Goal: Task Accomplishment & Management: Manage account settings

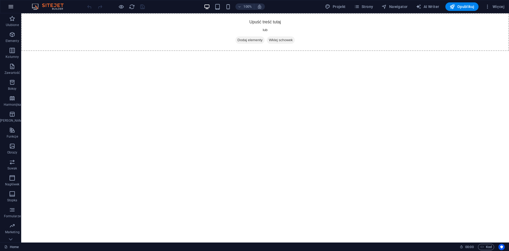
click at [10, 8] on icon "button" at bounding box center [11, 6] width 6 height 6
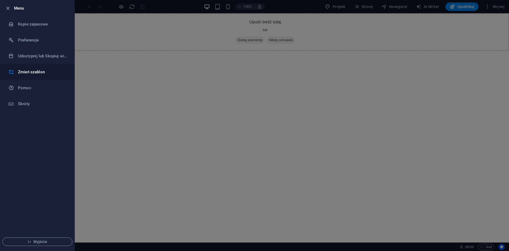
click at [30, 75] on h6 "Zmień szablon" at bounding box center [42, 72] width 49 height 6
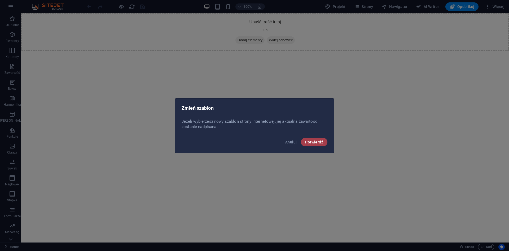
click at [320, 140] on span "Potwierdź" at bounding box center [314, 142] width 18 height 4
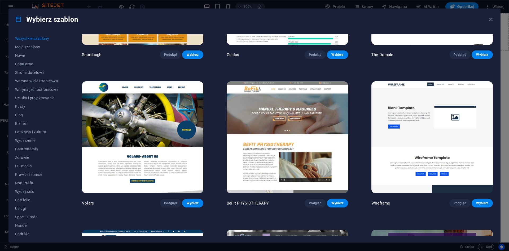
scroll to position [3794, 0]
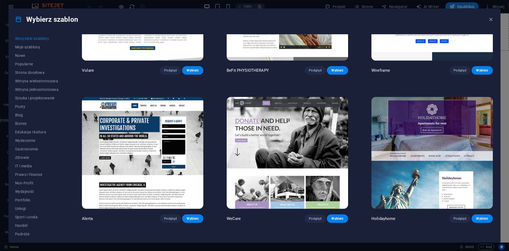
click at [298, 109] on img at bounding box center [288, 153] width 122 height 112
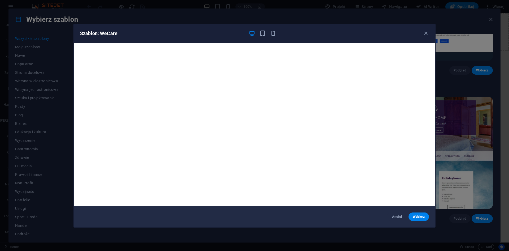
click at [449, 25] on div "Szablon: WeCare Anuluj Wybierz" at bounding box center [254, 125] width 509 height 251
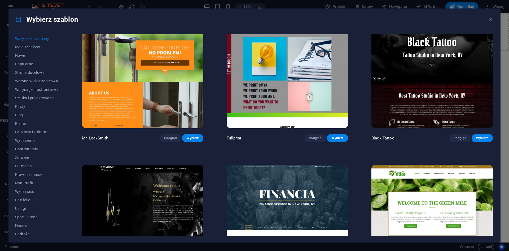
scroll to position [4245, 0]
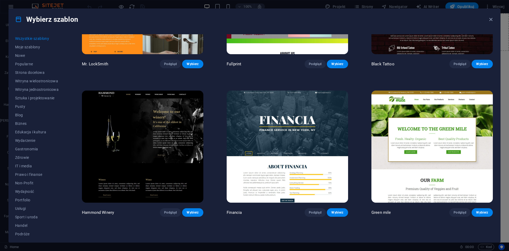
click at [119, 110] on img at bounding box center [143, 146] width 122 height 112
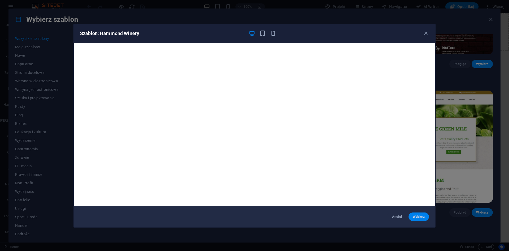
click at [415, 220] on button "Wybierz" at bounding box center [419, 216] width 20 height 8
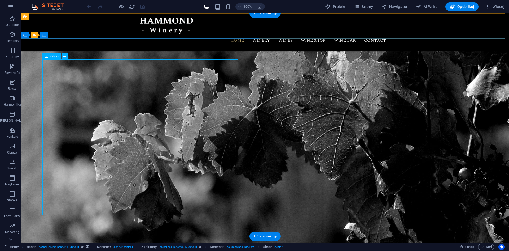
select select "px"
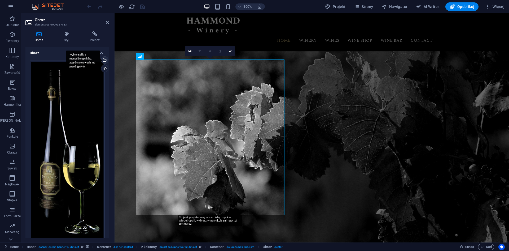
click at [105, 57] on div "Wybierz pliki z menedżera plików, zdjęć stockowych lub prześlij plik(i)" at bounding box center [104, 61] width 8 height 8
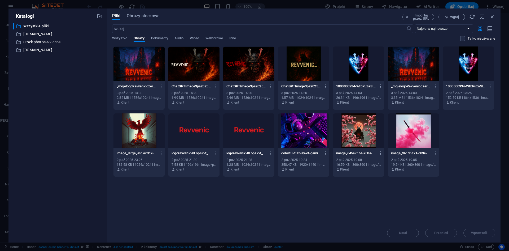
click at [245, 63] on div at bounding box center [248, 63] width 51 height 34
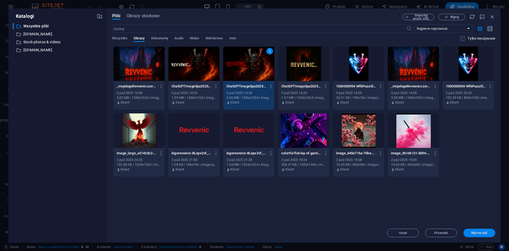
drag, startPoint x: 488, startPoint y: 234, endPoint x: 374, endPoint y: 220, distance: 115.7
click at [488, 234] on span "Wprowadź" at bounding box center [480, 232] width 28 height 3
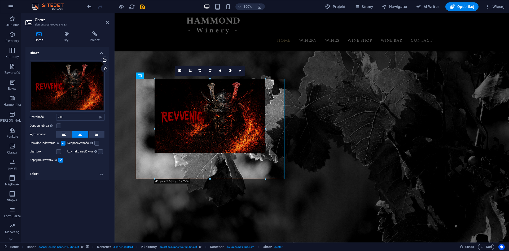
drag, startPoint x: 211, startPoint y: 150, endPoint x: 124, endPoint y: 194, distance: 97.4
type input "418"
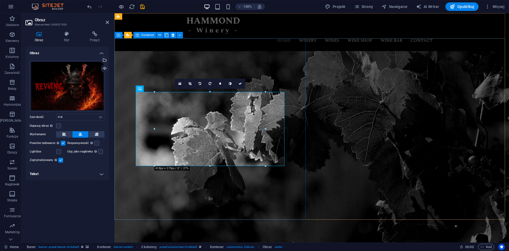
drag, startPoint x: 324, startPoint y: 180, endPoint x: 210, endPoint y: 167, distance: 115.3
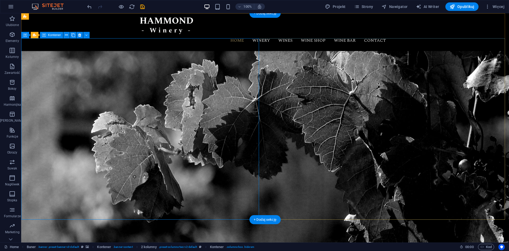
drag, startPoint x: 232, startPoint y: 179, endPoint x: 210, endPoint y: 167, distance: 24.0
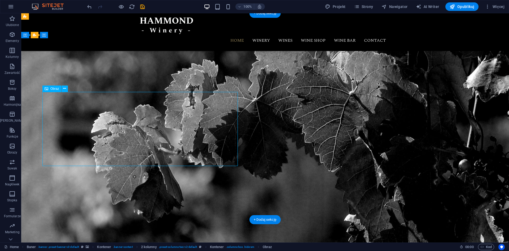
select select "px"
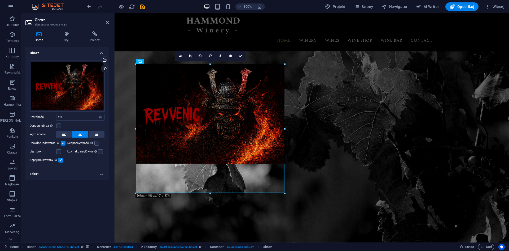
drag, startPoint x: 266, startPoint y: 91, endPoint x: 268, endPoint y: 36, distance: 55.8
type input "561"
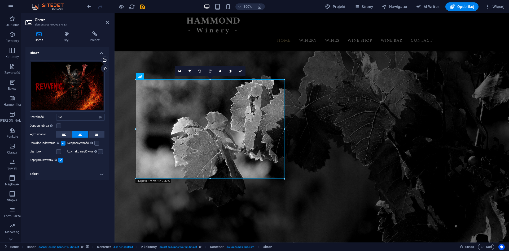
click at [63, 144] on label at bounding box center [63, 143] width 5 height 5
click at [0, 0] on input "Powolne ładowanie Ładowanie obrazów po załadowaniu strony poprawia szybkość str…" at bounding box center [0, 0] width 0 height 0
click at [59, 125] on label at bounding box center [58, 125] width 5 height 5
click at [0, 0] on input "Dopasuj obraz Automatycznie dopasuj obraz do stałej szerokości i wysokości" at bounding box center [0, 0] width 0 height 0
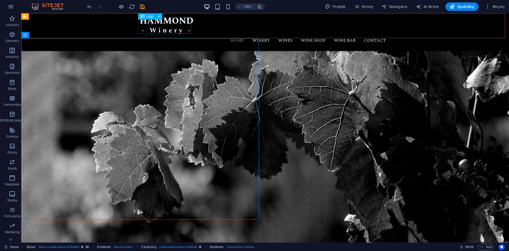
click at [158, 27] on div at bounding box center [265, 26] width 250 height 16
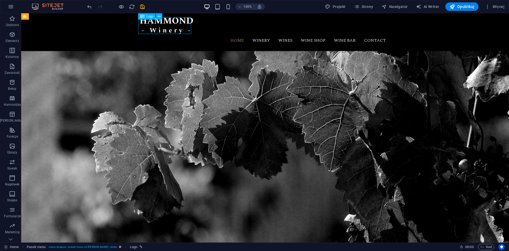
click at [163, 27] on div at bounding box center [265, 26] width 250 height 16
click at [162, 25] on div at bounding box center [265, 26] width 250 height 16
select select "px"
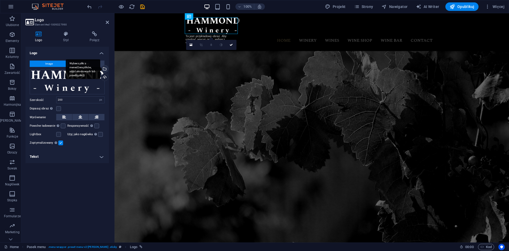
click at [107, 69] on div "Wybierz pliki z menedżera plików, zdjęć stockowych lub prześlij plik(i)" at bounding box center [104, 69] width 8 height 8
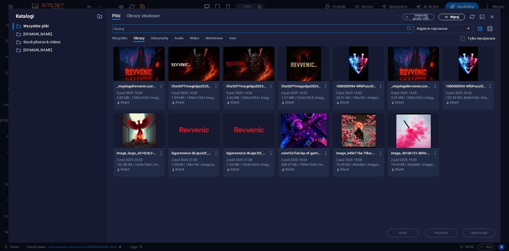
click at [450, 18] on span "Wgraj" at bounding box center [452, 16] width 22 height 3
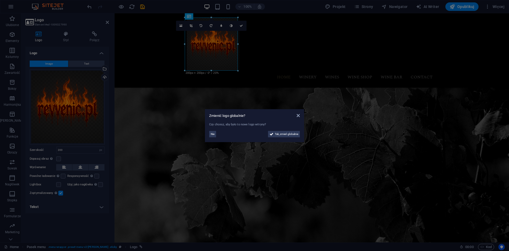
click at [61, 193] on aside "Zmienić logo globalnie? Czy chcesz, [PERSON_NAME] to nowe logo witryny? Nie Tak…" at bounding box center [254, 125] width 509 height 251
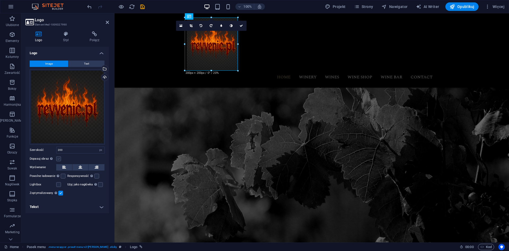
click at [60, 159] on label at bounding box center [58, 158] width 5 height 5
click at [0, 0] on input "Dopasuj obraz Automatycznie dopasuj obraz do stałej szerokości i wysokości" at bounding box center [0, 0] width 0 height 0
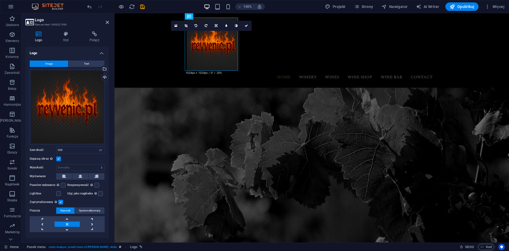
click at [55, 192] on label "Lightbox" at bounding box center [43, 193] width 27 height 6
click at [0, 0] on input "Lightbox" at bounding box center [0, 0] width 0 height 0
click at [58, 192] on label at bounding box center [58, 193] width 5 height 5
click at [0, 0] on input "Lightbox" at bounding box center [0, 0] width 0 height 0
click at [58, 192] on label at bounding box center [58, 193] width 5 height 5
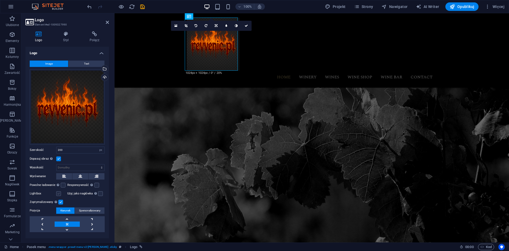
click at [0, 0] on input "Lightbox" at bounding box center [0, 0] width 0 height 0
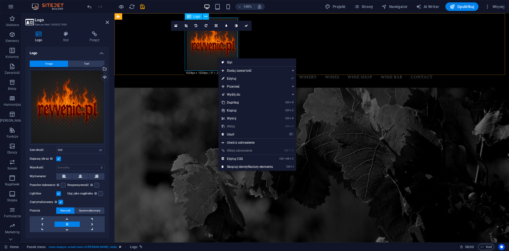
click at [203, 56] on div at bounding box center [312, 44] width 250 height 53
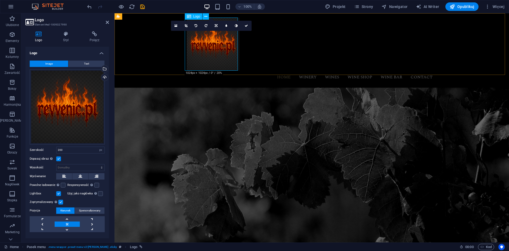
click at [203, 56] on div at bounding box center [312, 44] width 250 height 53
click at [73, 105] on div "Przeciągnij pliki tutaj, kliknij, aby wybrać pliki lub wybierz pliki z Plików l…" at bounding box center [67, 106] width 75 height 75
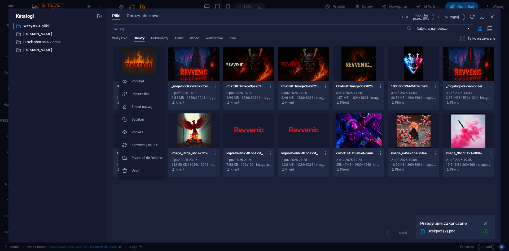
click at [492, 16] on div at bounding box center [254, 125] width 509 height 251
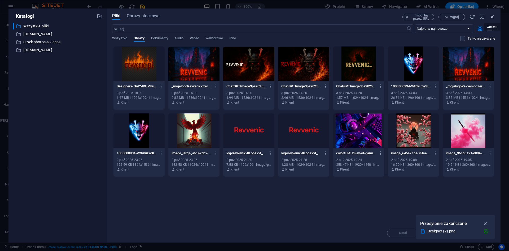
click at [493, 16] on icon "button" at bounding box center [493, 17] width 6 height 6
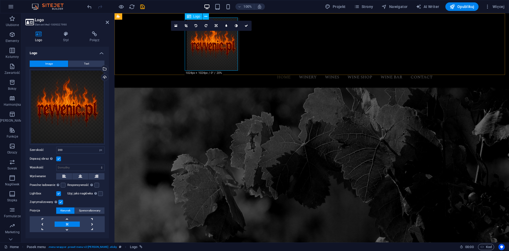
click at [215, 57] on div at bounding box center [312, 44] width 250 height 53
click at [103, 67] on div "Wybierz pliki z menedżera plików, zdjęć stockowych lub prześlij plik(i)" at bounding box center [104, 69] width 8 height 8
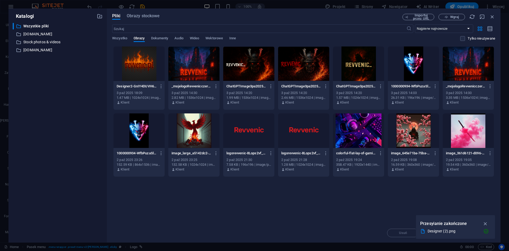
click at [296, 136] on div at bounding box center [303, 130] width 51 height 34
click at [296, 136] on div "1" at bounding box center [303, 130] width 51 height 34
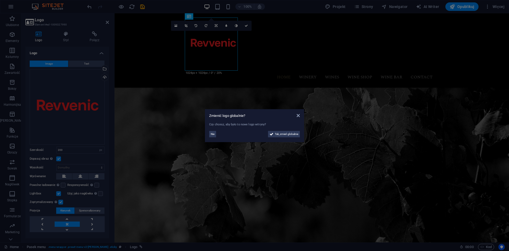
click at [223, 56] on aside "Zmienić logo globalnie? Czy chcesz, [PERSON_NAME] to nowe logo witryny? Nie Tak…" at bounding box center [254, 125] width 509 height 251
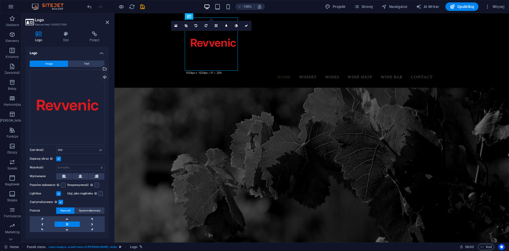
click at [57, 157] on label at bounding box center [58, 158] width 5 height 5
click at [0, 0] on input "Dopasuj obraz Automatycznie dopasuj obraz do stałej szerokości i wysokości" at bounding box center [0, 0] width 0 height 0
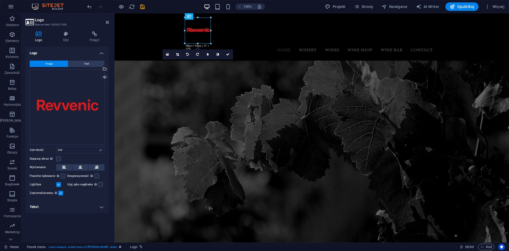
drag, startPoint x: 210, startPoint y: 70, endPoint x: 130, endPoint y: 23, distance: 92.8
type input "98"
drag, startPoint x: 326, startPoint y: 45, endPoint x: 261, endPoint y: 36, distance: 65.6
click at [59, 185] on label at bounding box center [58, 184] width 5 height 5
click at [0, 0] on input "Lightbox" at bounding box center [0, 0] width 0 height 0
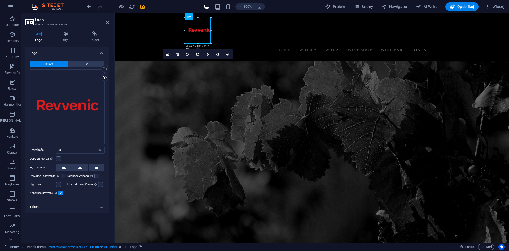
click at [63, 194] on label at bounding box center [60, 193] width 5 height 5
click at [0, 0] on input "Zoptymalizowany Obrazy są kompresowane, aby poprawić szybkość strony." at bounding box center [0, 0] width 0 height 0
click at [83, 152] on input "98" at bounding box center [81, 150] width 48 height 6
click at [102, 149] on select "Domyślny automatycznie px rem % em vh vw" at bounding box center [100, 150] width 7 height 6
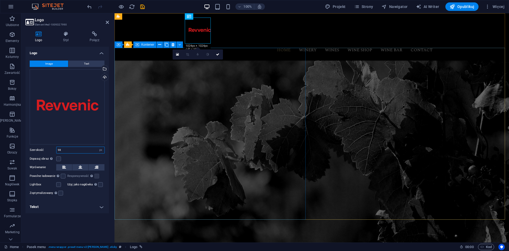
select select "default"
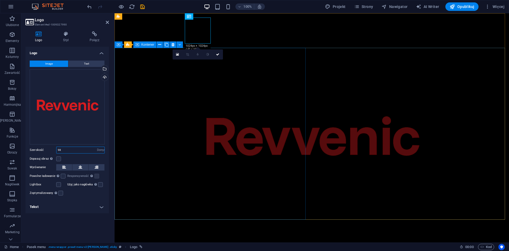
click at [97, 147] on select "Domyślny automatycznie px rem % em vh vw" at bounding box center [100, 150] width 7 height 6
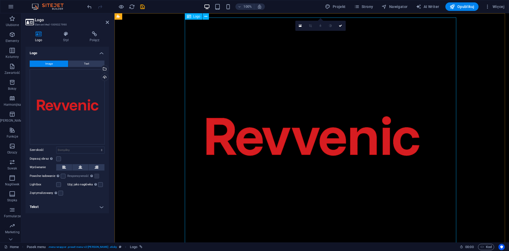
click at [433, 46] on div at bounding box center [312, 143] width 250 height 250
click at [431, 31] on div at bounding box center [312, 143] width 250 height 250
click at [434, 30] on div at bounding box center [312, 143] width 250 height 250
click at [89, 148] on select "Domyślny automatycznie px rem % em vh vw" at bounding box center [81, 150] width 48 height 6
click at [57, 147] on select "Domyślny automatycznie px rem % em vh vw" at bounding box center [81, 150] width 48 height 6
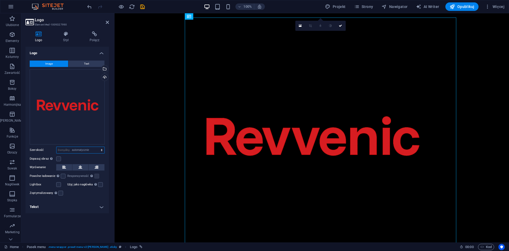
select select "DISABLED_OPTION_VALUE"
click at [57, 158] on label at bounding box center [58, 158] width 5 height 5
click at [0, 0] on input "Dopasuj obraz Automatycznie dopasuj obraz do stałej szerokości i wysokości" at bounding box center [0, 0] width 0 height 0
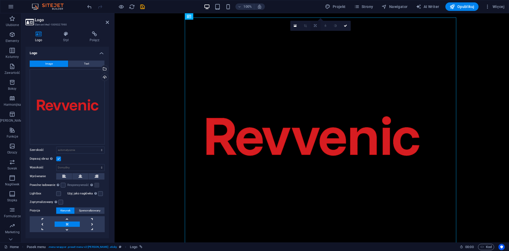
click at [316, 26] on icon at bounding box center [315, 25] width 3 height 3
click at [308, 42] on link at bounding box center [306, 44] width 10 height 10
click at [437, 24] on div at bounding box center [312, 143] width 250 height 250
click at [437, 23] on div at bounding box center [312, 143] width 250 height 250
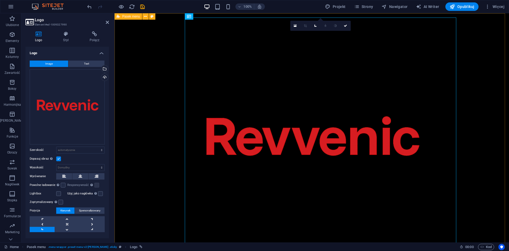
click at [475, 61] on div "Home Winery Wines Wine Shop Wine Bar Contact Menu" at bounding box center [312, 149] width 395 height 272
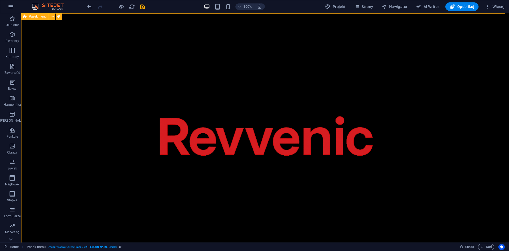
click at [449, 59] on div "Home Winery Wines Wine Shop Wine Bar Contact Menu" at bounding box center [265, 149] width 488 height 272
click at [412, 62] on div "Home Winery Wines Wine Shop Wine Bar Contact Menu" at bounding box center [265, 149] width 488 height 272
click at [333, 113] on div at bounding box center [265, 143] width 250 height 250
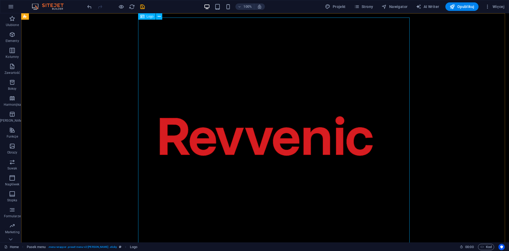
click at [330, 62] on div at bounding box center [265, 143] width 250 height 250
click at [329, 62] on div at bounding box center [265, 143] width 250 height 250
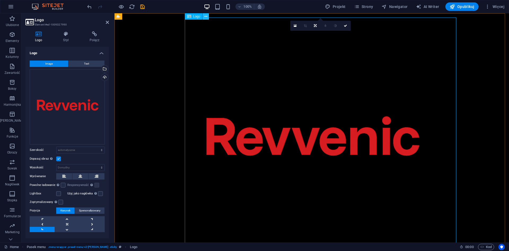
click at [205, 18] on icon at bounding box center [206, 17] width 3 height 6
click at [88, 165] on select "Domyślny automatycznie px" at bounding box center [81, 167] width 48 height 6
select select "px"
click at [96, 164] on select "Domyślny automatycznie px" at bounding box center [81, 167] width 48 height 6
type input "1024"
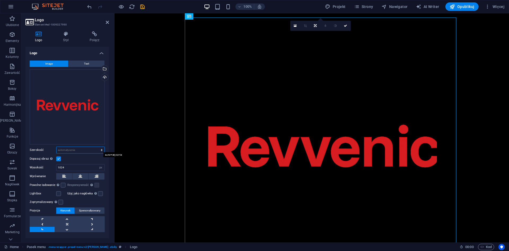
click at [90, 148] on select "Domyślny automatycznie px rem % em vh vw" at bounding box center [81, 150] width 48 height 6
select select "px"
click at [96, 147] on select "Domyślny automatycznie px rem % em vh vw" at bounding box center [81, 150] width 48 height 6
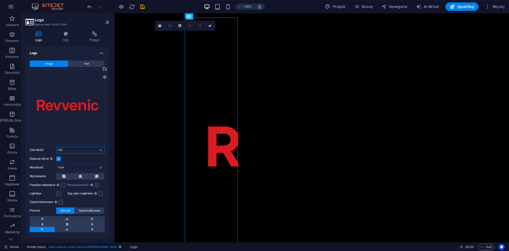
type input "200"
click at [110, 21] on aside "Logo Element #ed-1009327990 Logo Styl Połącz Logo Image Text Przeciągnij pliki …" at bounding box center [67, 127] width 93 height 229
